Goal: Task Accomplishment & Management: Use online tool/utility

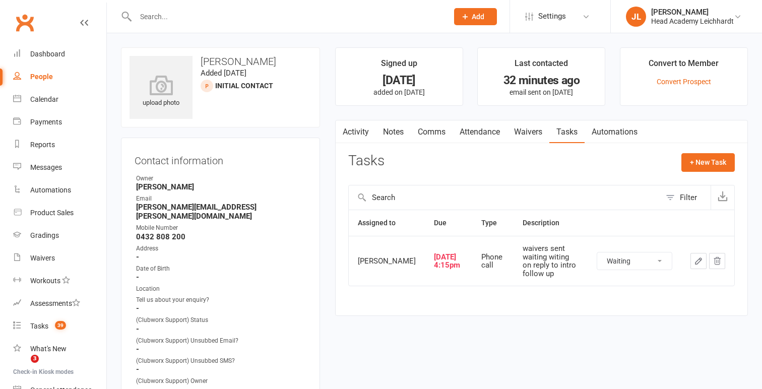
select select "waiting"
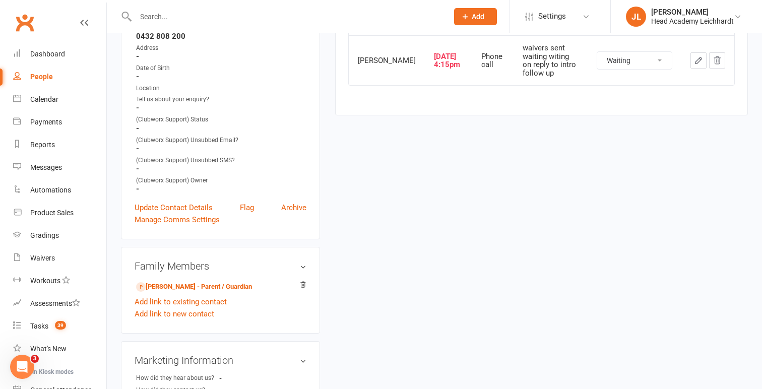
click at [291, 21] on input "text" at bounding box center [287, 17] width 309 height 14
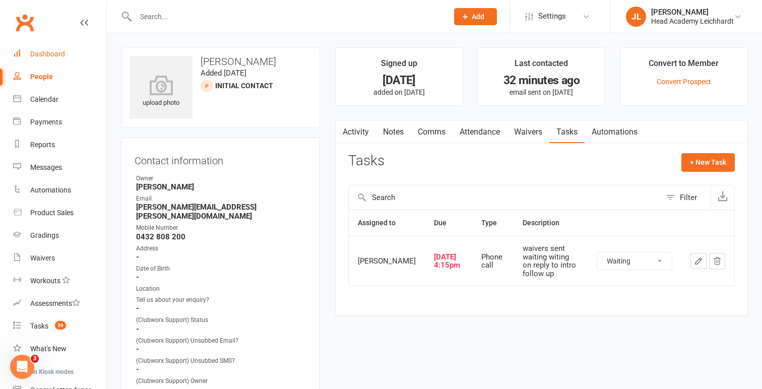
click at [43, 47] on link "Dashboard" at bounding box center [59, 54] width 93 height 23
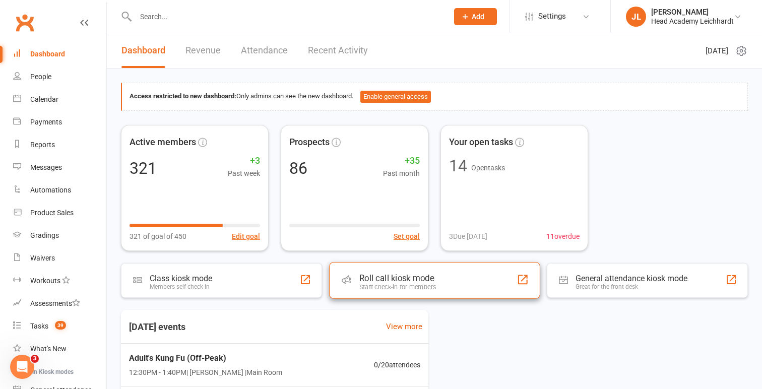
click at [403, 285] on div "Staff check-in for members" at bounding box center [397, 287] width 77 height 8
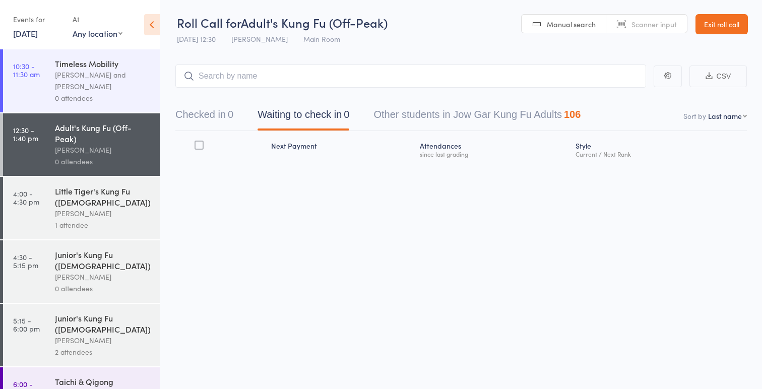
click at [144, 92] on div "0 attendees" at bounding box center [103, 98] width 96 height 12
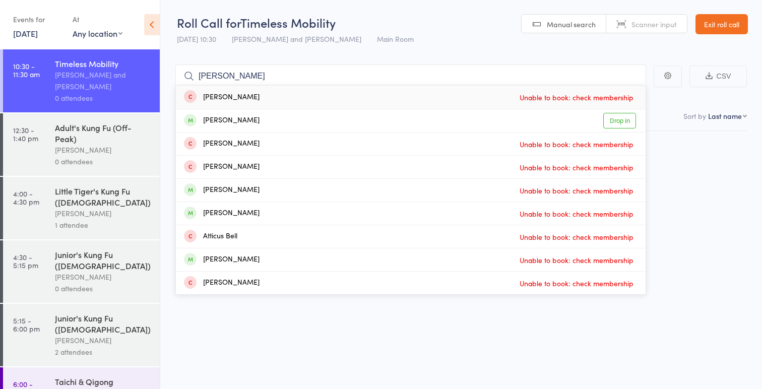
type input "belinda"
click at [231, 116] on div "Belinda Watson" at bounding box center [222, 121] width 76 height 12
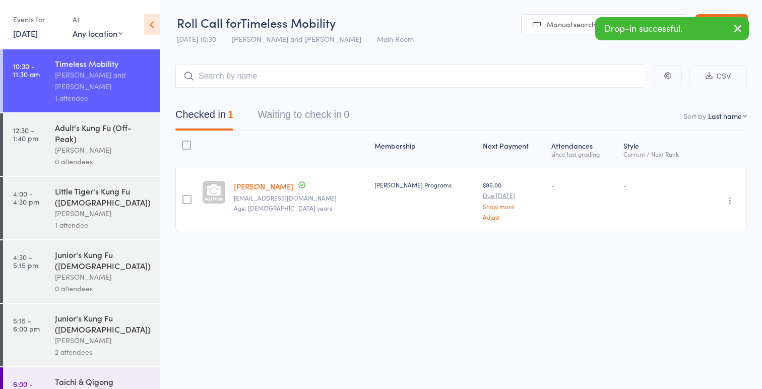
click at [738, 26] on icon "button" at bounding box center [738, 28] width 12 height 13
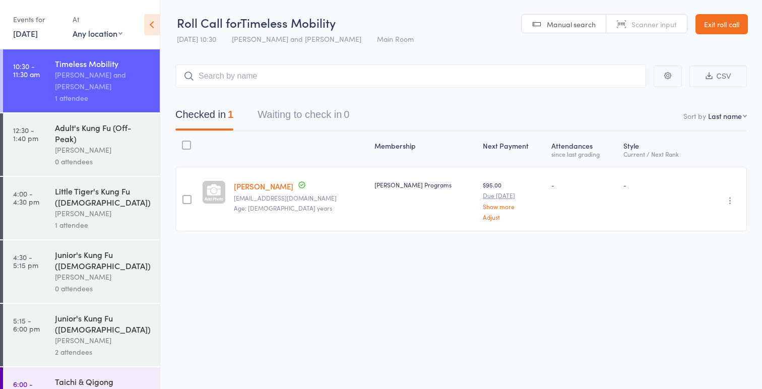
click at [738, 26] on link "Exit roll call" at bounding box center [722, 24] width 52 height 20
